Goal: Navigation & Orientation: Find specific page/section

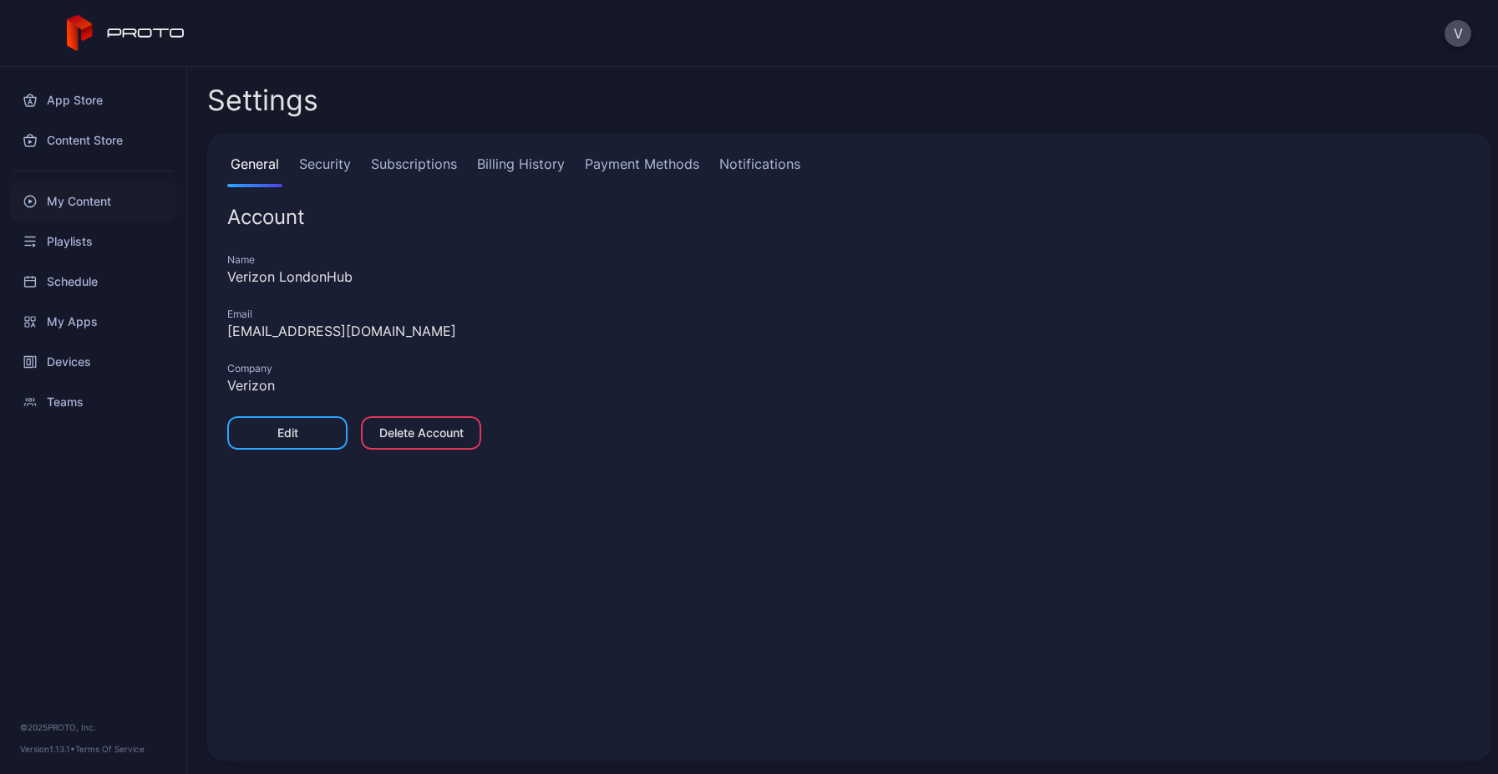
click at [95, 196] on div "My Content" at bounding box center [93, 201] width 166 height 40
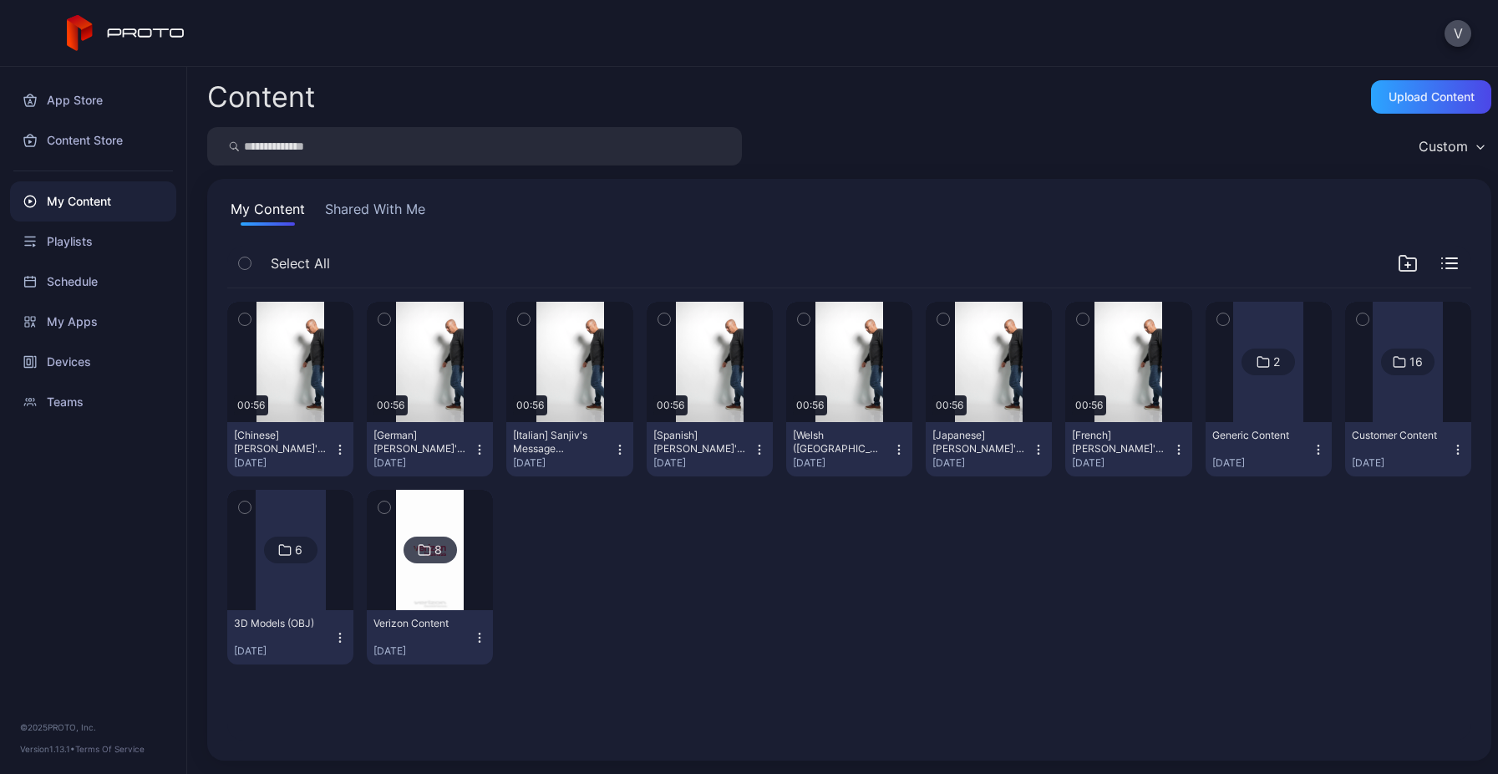
click at [1411, 369] on div "16" at bounding box center [1407, 362] width 53 height 27
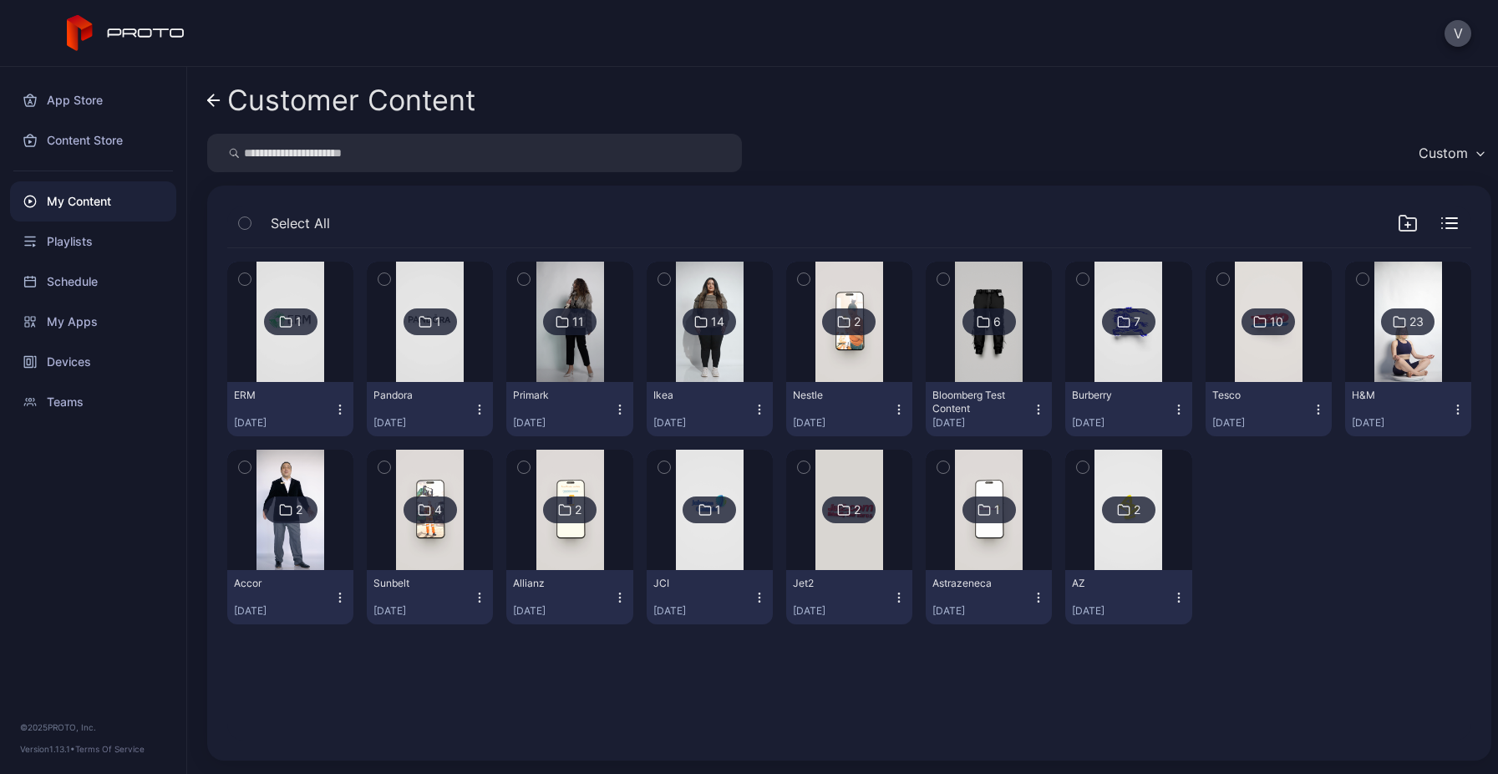
click at [317, 343] on img at bounding box center [291, 322] width 68 height 120
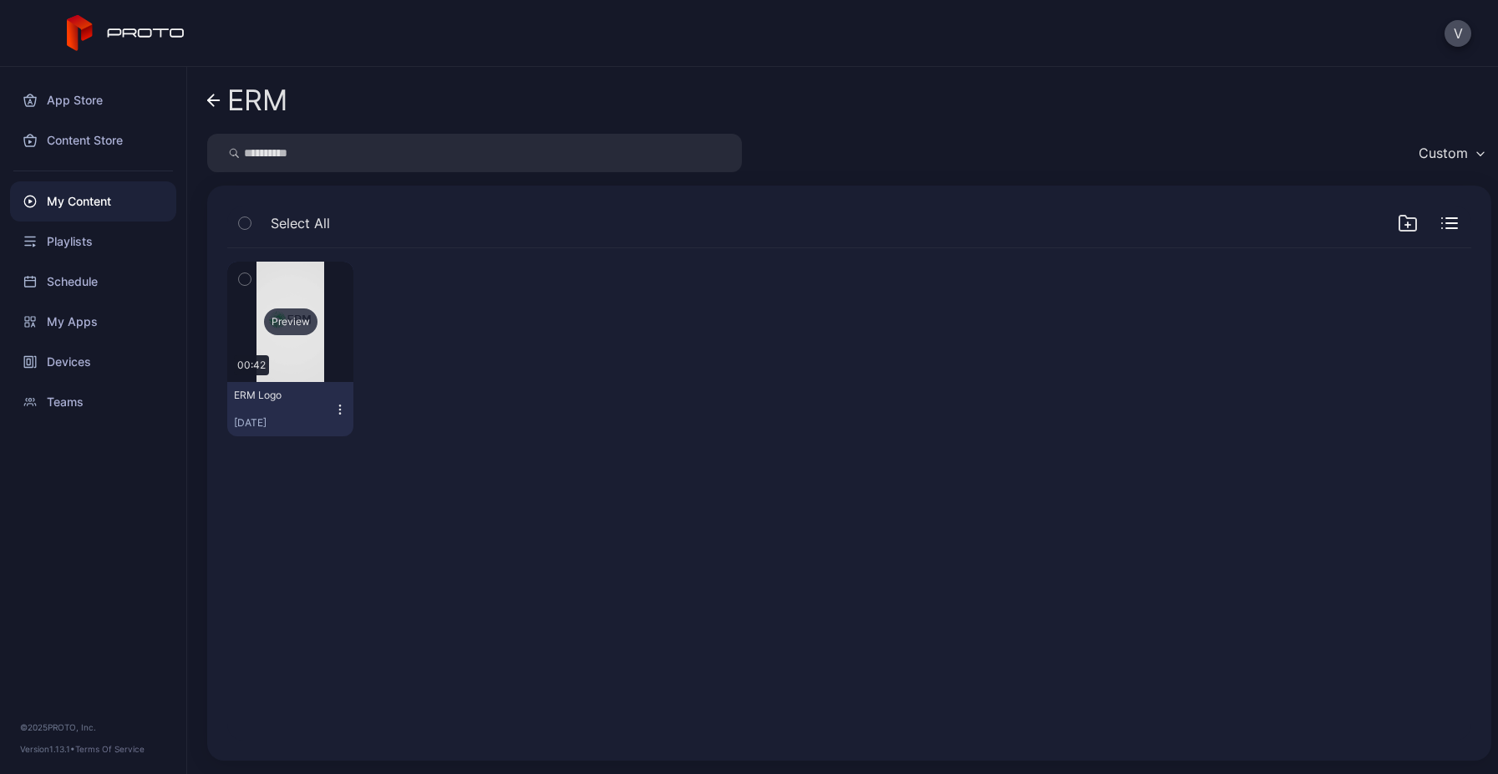
click at [308, 332] on div "Preview" at bounding box center [290, 321] width 53 height 27
